Goal: Task Accomplishment & Management: Use online tool/utility

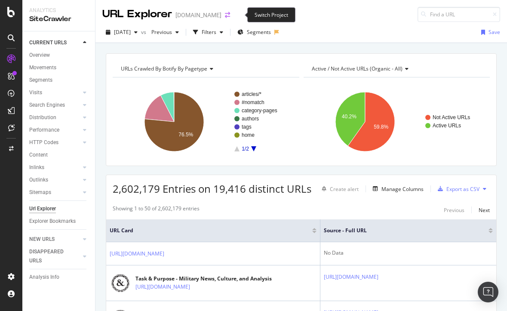
click at [230, 15] on icon "arrow-right-arrow-left" at bounding box center [227, 15] width 5 height 6
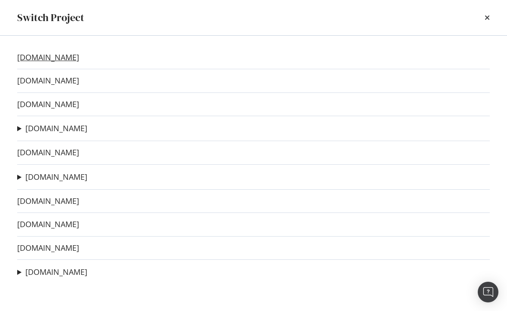
click at [46, 54] on link "[DOMAIN_NAME]" at bounding box center [48, 57] width 62 height 9
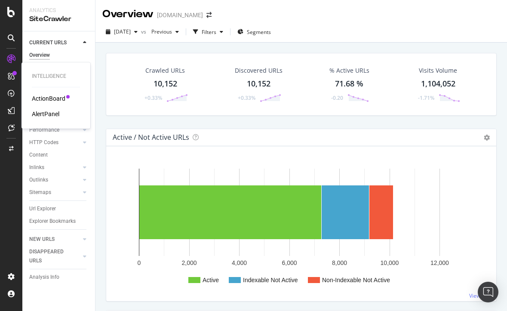
click at [41, 101] on div "ActionBoard" at bounding box center [49, 98] width 34 height 9
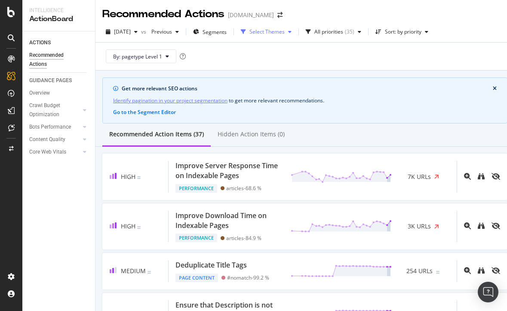
click at [281, 36] on div "Select Themes" at bounding box center [266, 31] width 58 height 13
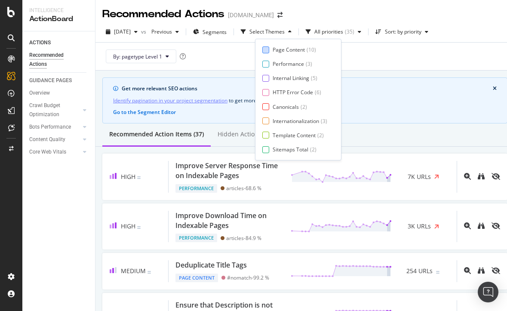
click at [278, 51] on div "Page Content" at bounding box center [288, 49] width 32 height 7
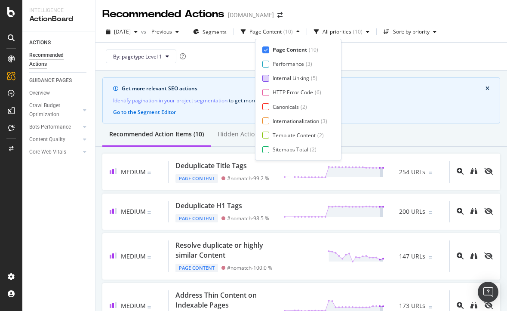
click at [271, 75] on div "Internal Linking ( 5 )" at bounding box center [294, 77] width 65 height 7
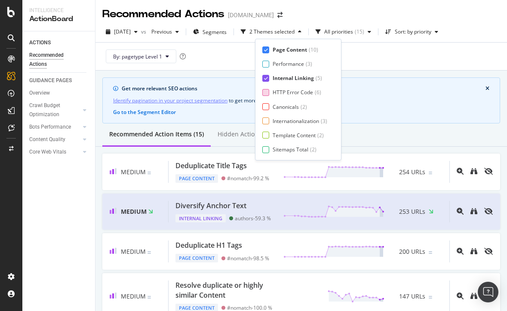
click at [267, 90] on div at bounding box center [265, 92] width 7 height 7
click at [267, 106] on div at bounding box center [265, 106] width 7 height 7
click at [267, 121] on div at bounding box center [265, 120] width 7 height 7
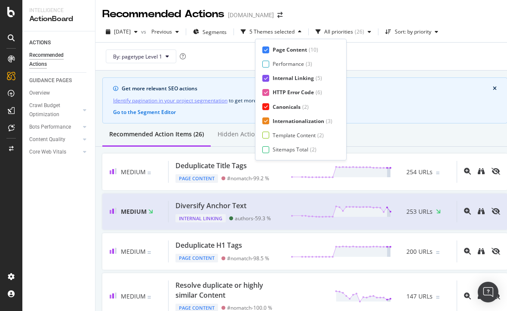
click at [266, 139] on div "Page Content ( 10 ) Performance ( 3 ) Internal Linking ( 5 ) HTTP Error Code ( …" at bounding box center [300, 99] width 77 height 107
click at [264, 139] on div "Page Content ( 10 ) Performance ( 3 ) Internal Linking ( 5 ) HTTP Error Code ( …" at bounding box center [300, 99] width 77 height 107
click at [264, 132] on div at bounding box center [265, 134] width 7 height 7
click at [265, 146] on div "Sitemaps Total ( 2 )" at bounding box center [297, 149] width 70 height 7
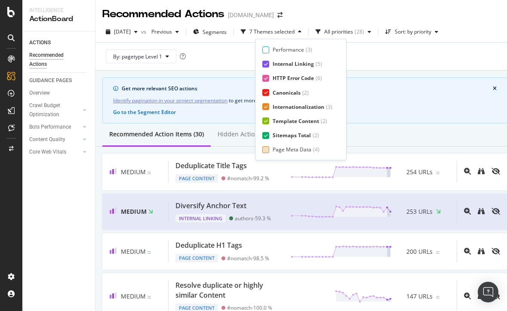
click at [275, 147] on div "Page Meta Data" at bounding box center [291, 149] width 39 height 7
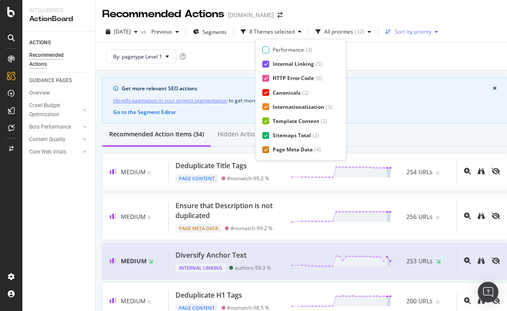
click at [419, 34] on div "Sort: by priority" at bounding box center [412, 31] width 37 height 5
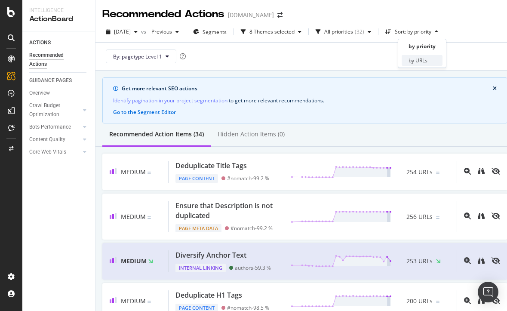
click at [415, 63] on div "by URLs" at bounding box center [417, 60] width 19 height 7
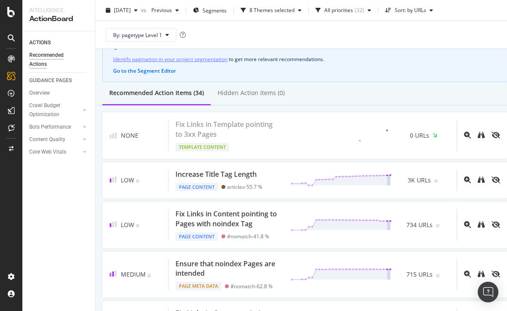
scroll to position [58, 0]
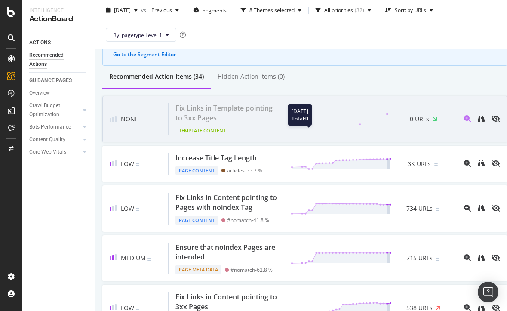
click at [303, 118] on icon at bounding box center [340, 119] width 101 height 13
click at [258, 118] on div "Fix Links in Template pointing to 3xx Pages" at bounding box center [227, 113] width 105 height 20
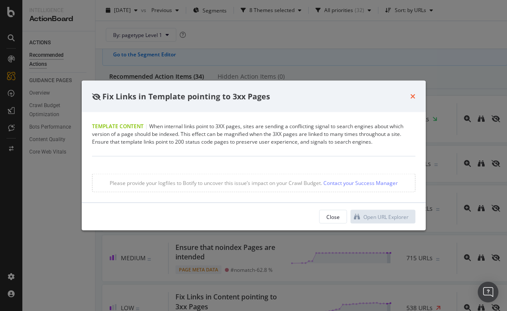
click at [410, 94] on icon "times" at bounding box center [412, 96] width 5 height 7
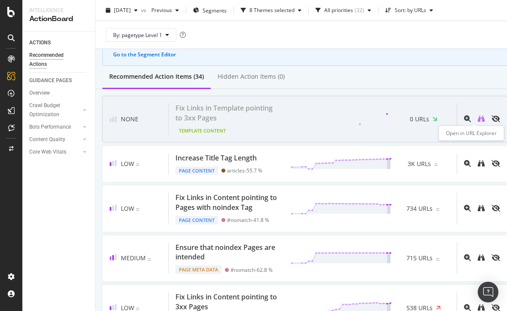
click at [477, 122] on icon "binoculars" at bounding box center [480, 118] width 7 height 7
